Goal: Transaction & Acquisition: Purchase product/service

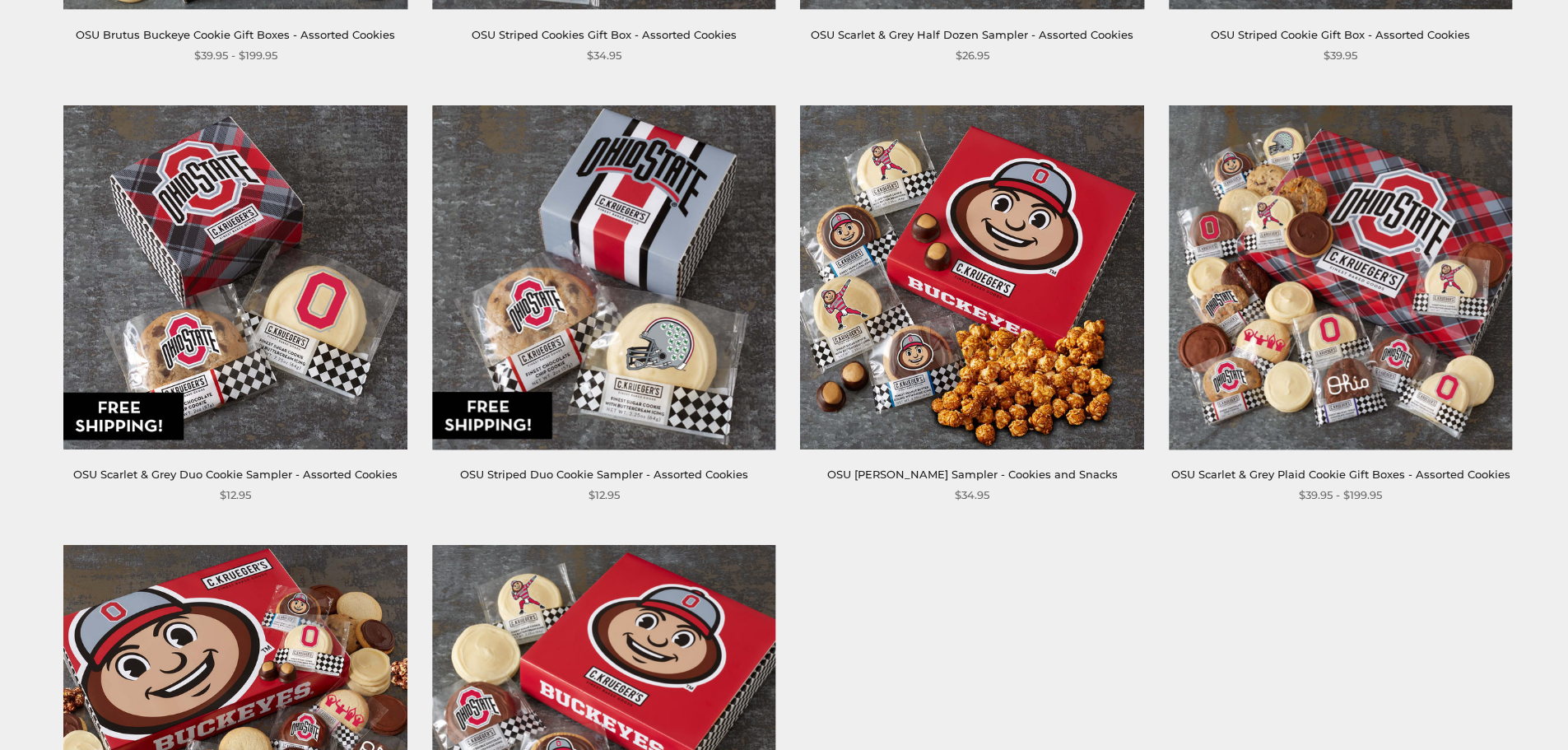
scroll to position [658, 0]
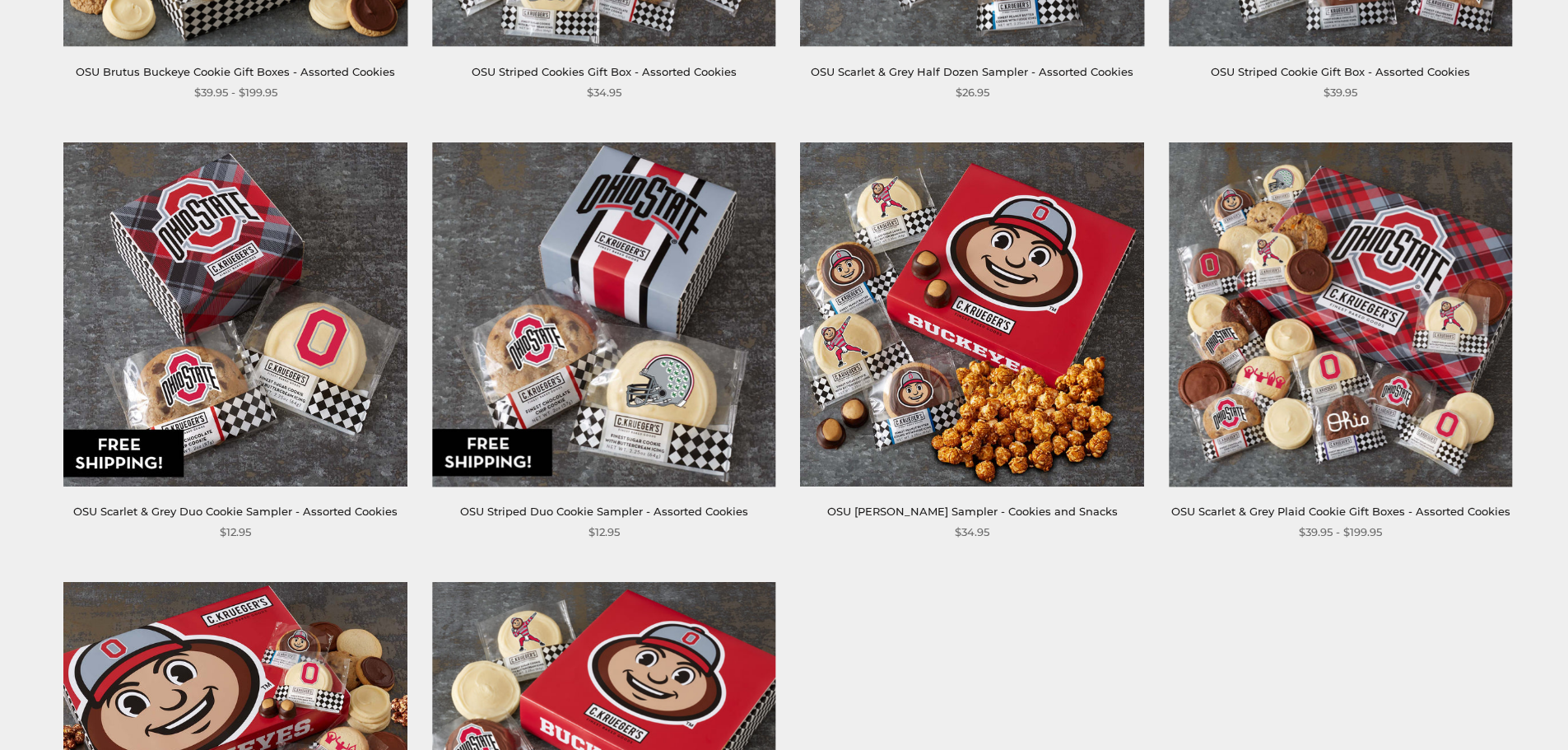
click at [923, 508] on link "OSU [PERSON_NAME] Sampler - Cookies and Snacks" at bounding box center [971, 511] width 291 height 13
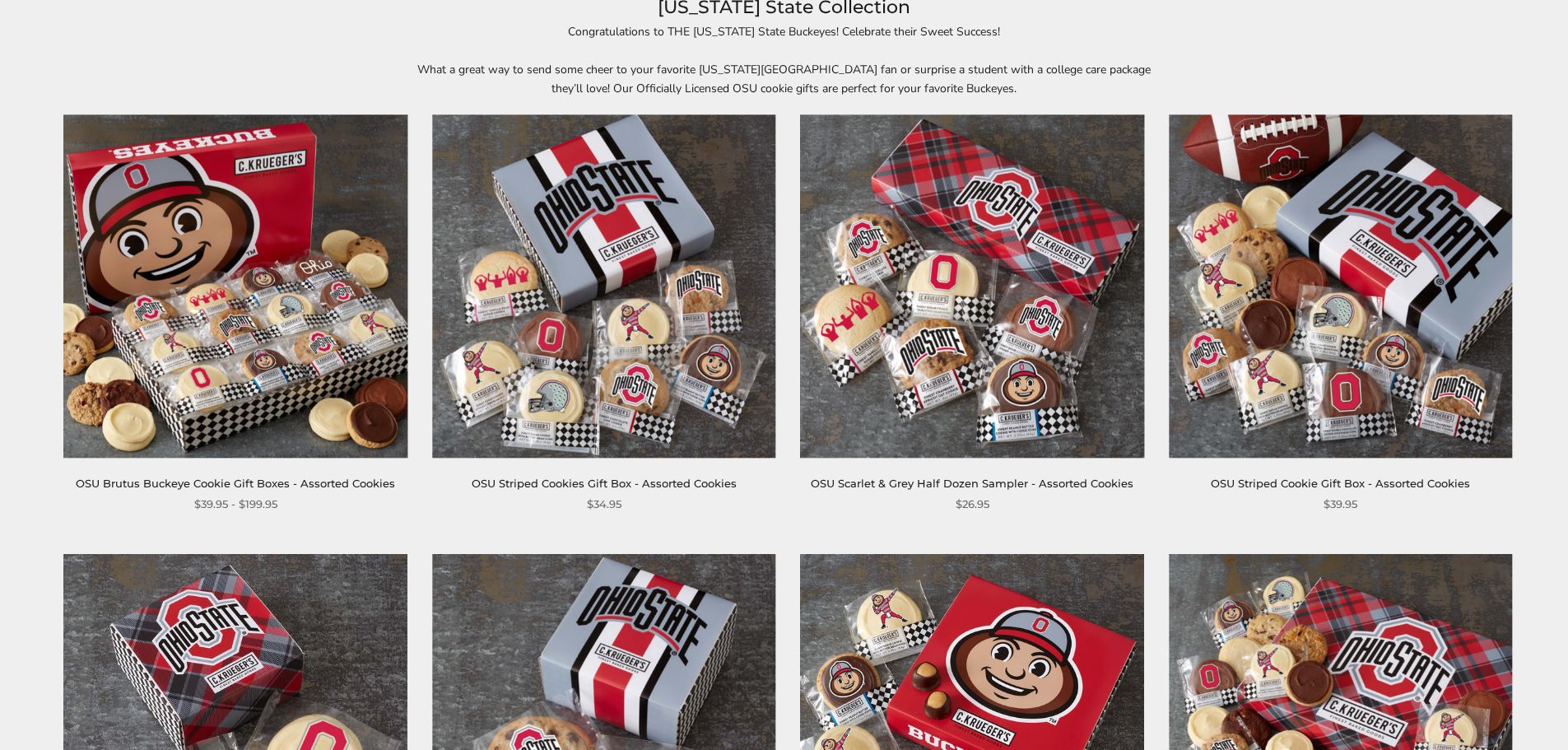
click at [287, 362] on img at bounding box center [236, 286] width 343 height 343
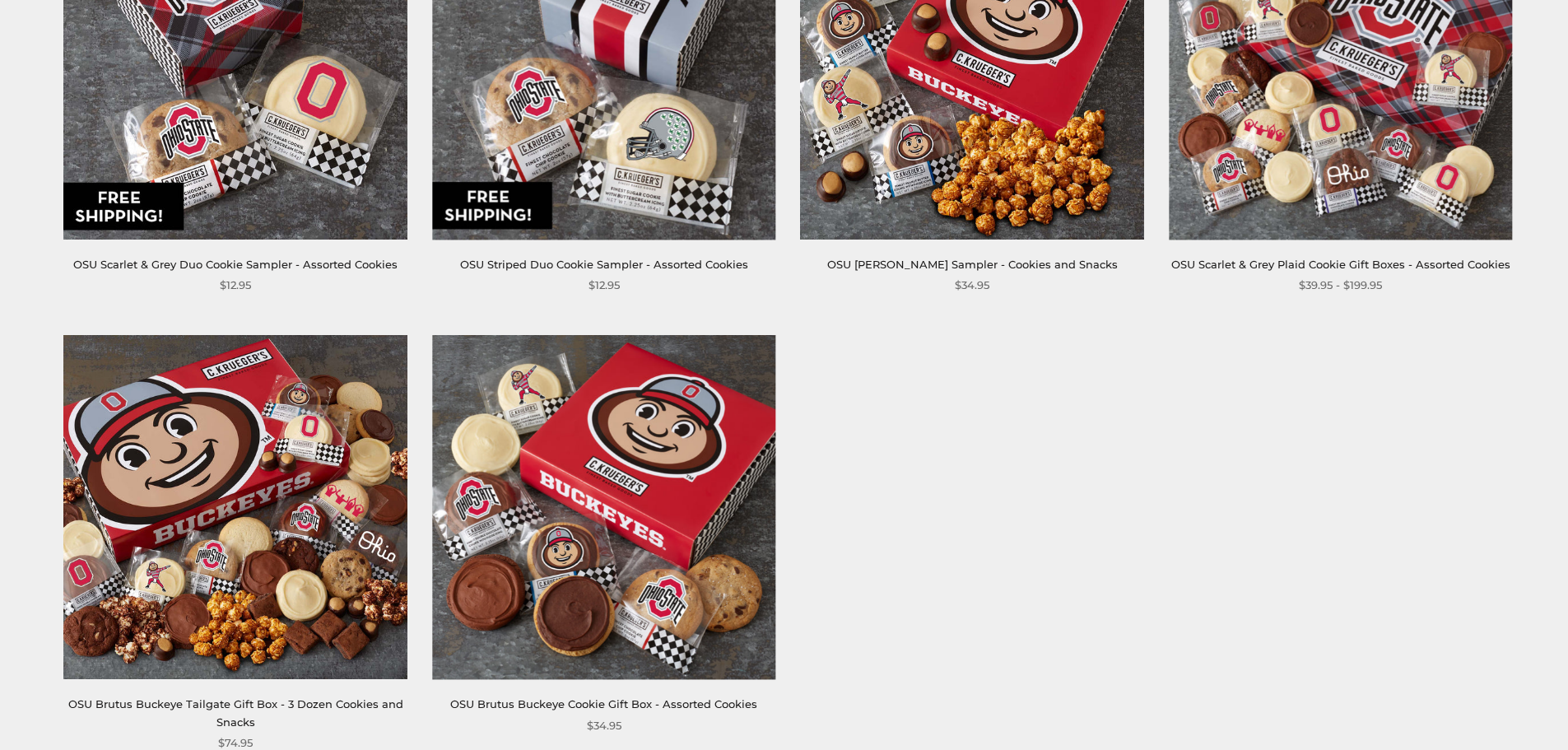
scroll to position [741, 0]
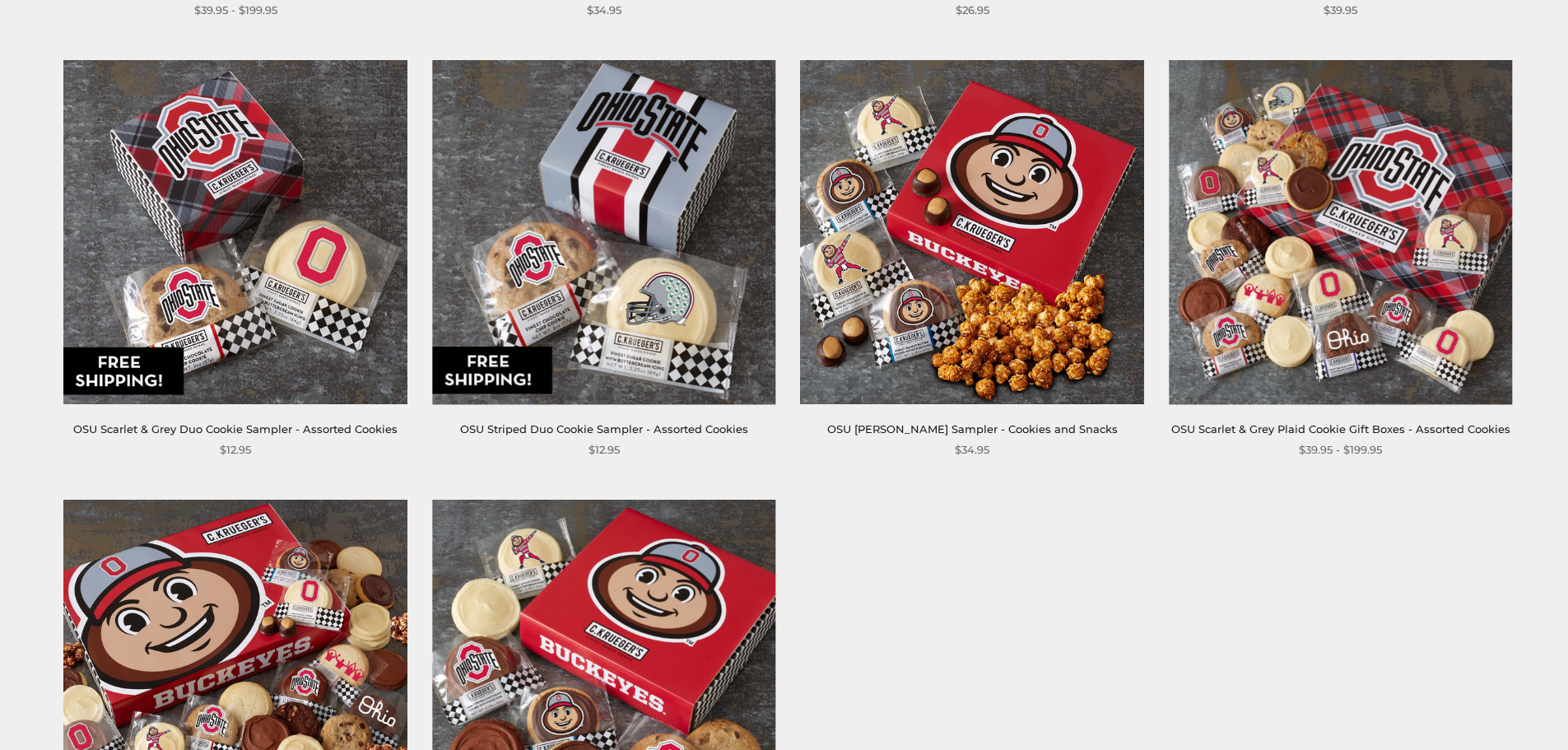
click at [604, 207] on img at bounding box center [603, 232] width 343 height 343
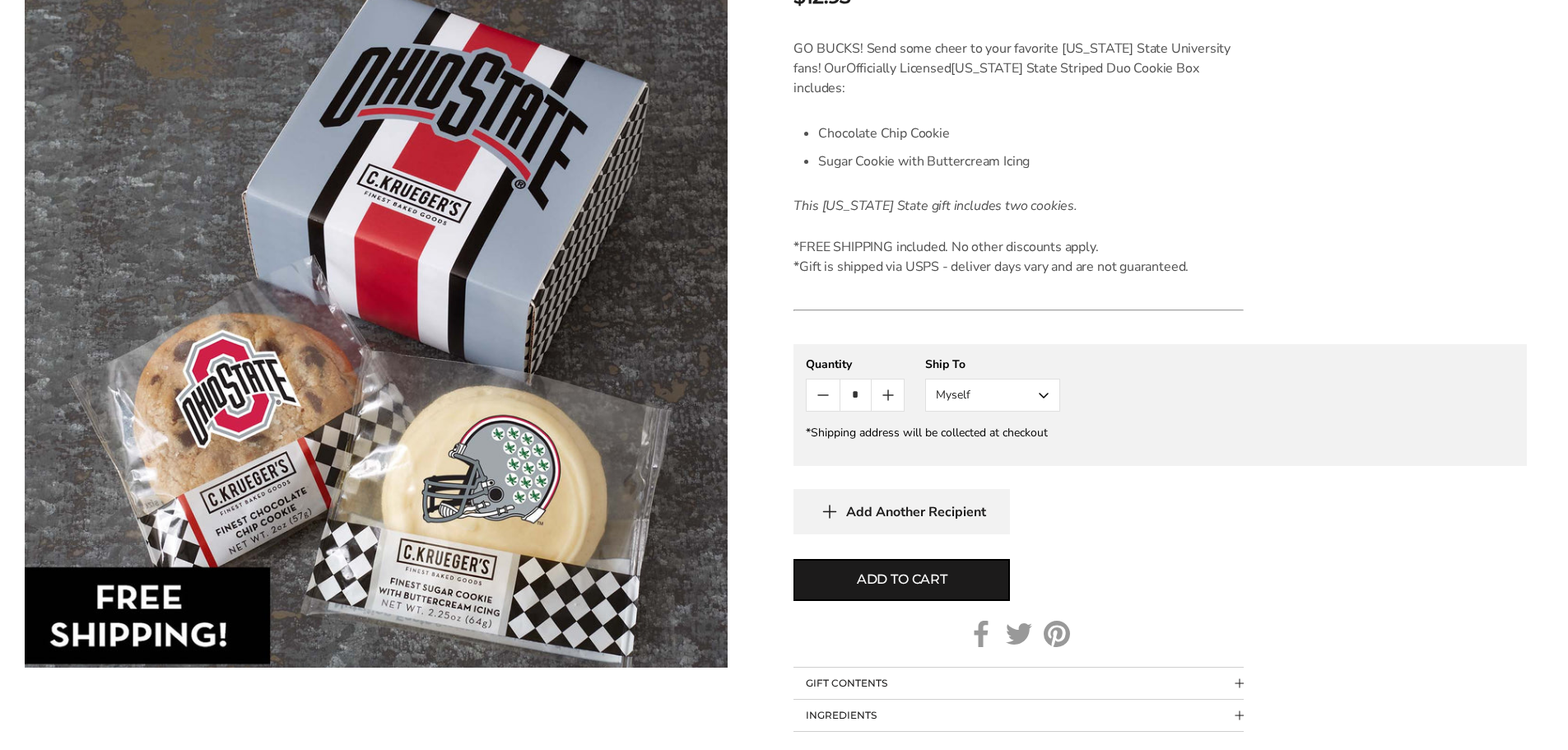
scroll to position [494, 0]
